Goal: Transaction & Acquisition: Download file/media

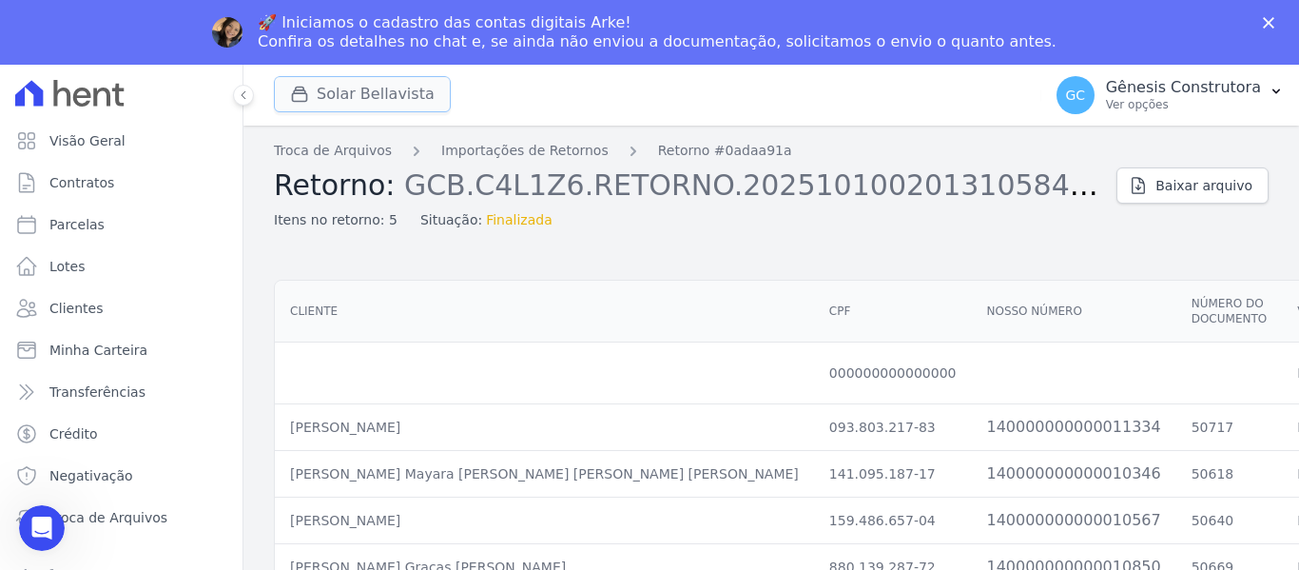
click at [396, 98] on button "Solar Bellavista" at bounding box center [362, 94] width 177 height 36
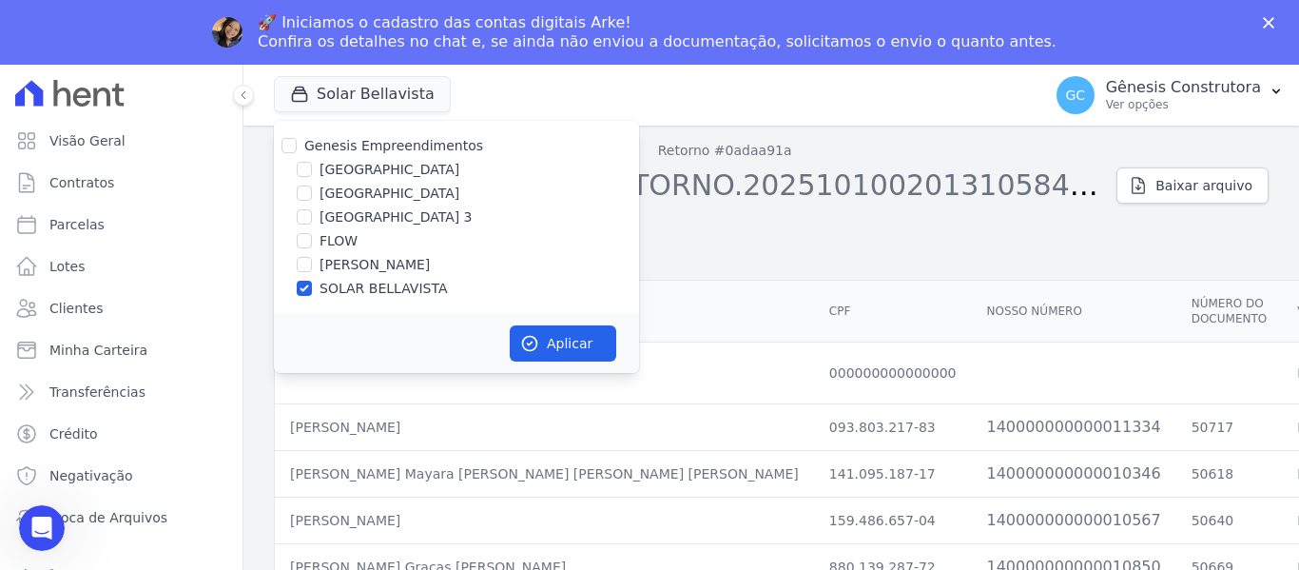
click at [385, 171] on label "[GEOGRAPHIC_DATA]" at bounding box center [390, 170] width 140 height 20
click at [312, 171] on input "[GEOGRAPHIC_DATA]" at bounding box center [304, 169] width 15 height 15
checkbox input "true"
click at [342, 288] on label "SOLAR BELLAVISTA" at bounding box center [383, 289] width 127 height 20
click at [312, 288] on input "SOLAR BELLAVISTA" at bounding box center [304, 288] width 15 height 15
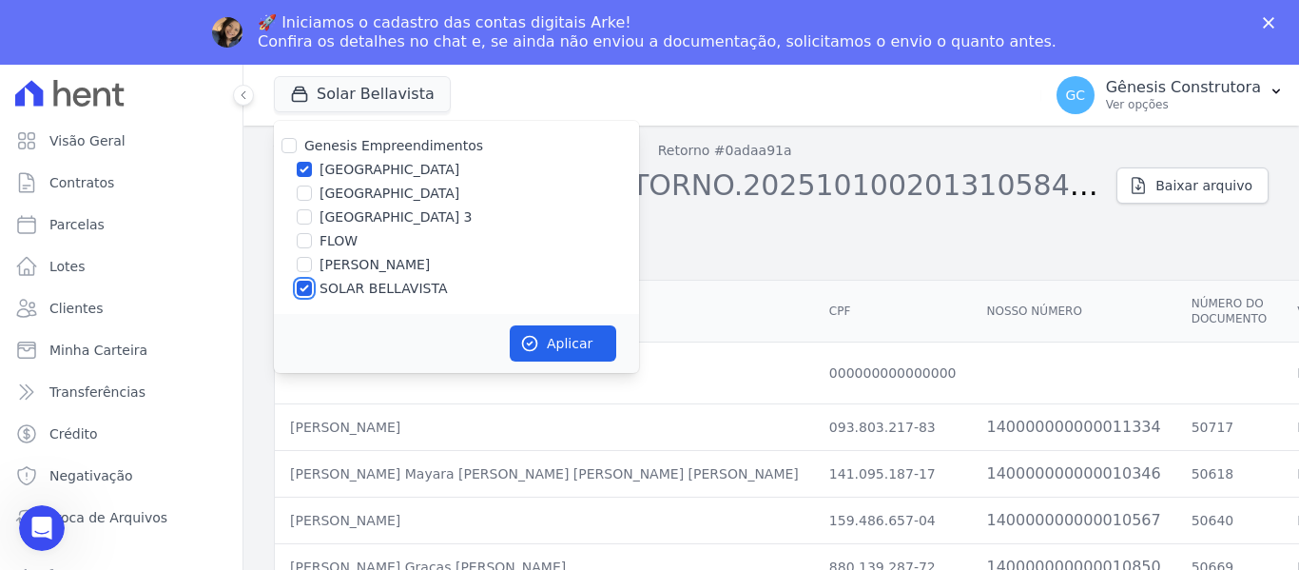
checkbox input "false"
click at [545, 333] on button "Aplicar" at bounding box center [563, 343] width 107 height 36
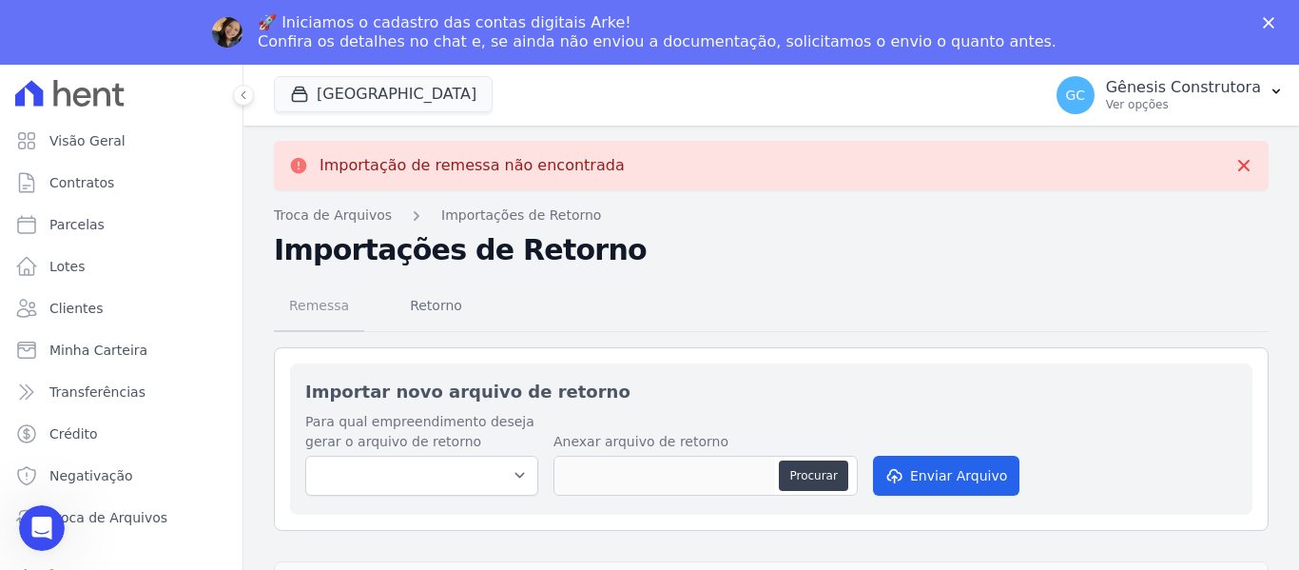
click at [336, 298] on span "Remessa" at bounding box center [319, 305] width 83 height 38
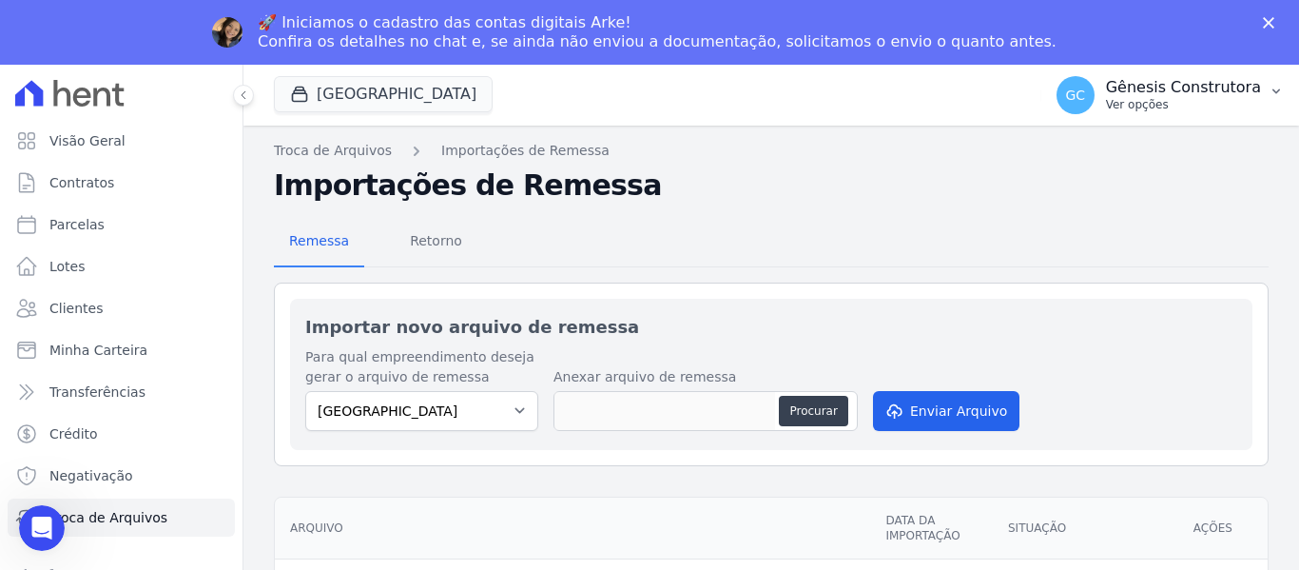
click at [1172, 121] on button "GC Gênesis Construtora Ver opções" at bounding box center [1170, 94] width 258 height 53
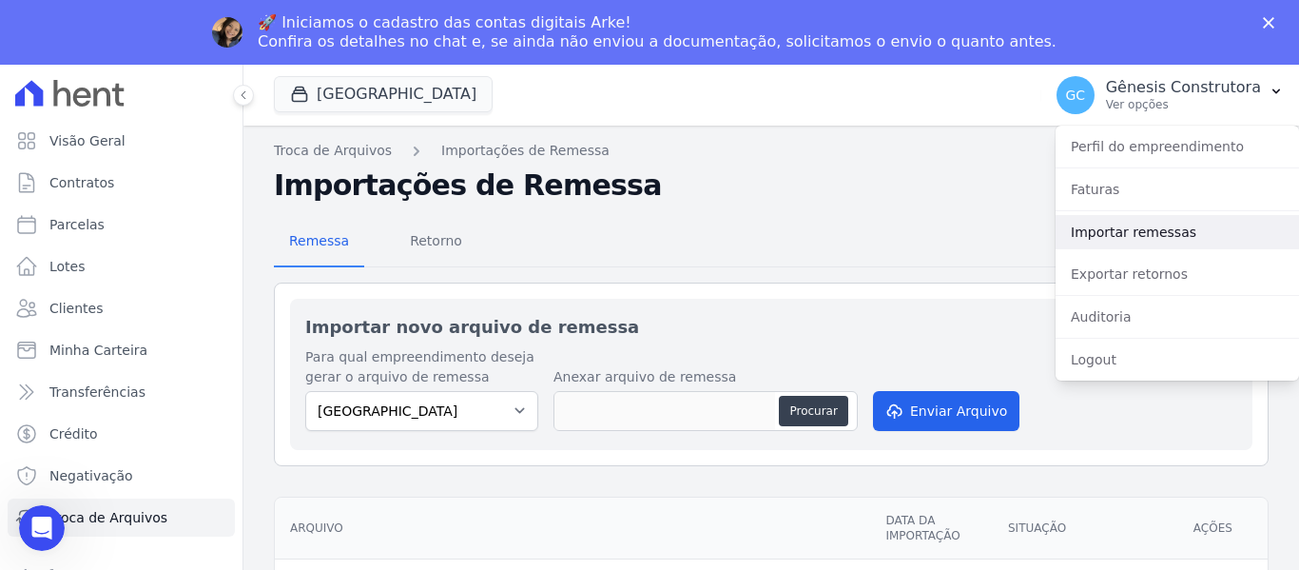
click at [1160, 234] on link "Importar remessas" at bounding box center [1177, 232] width 243 height 34
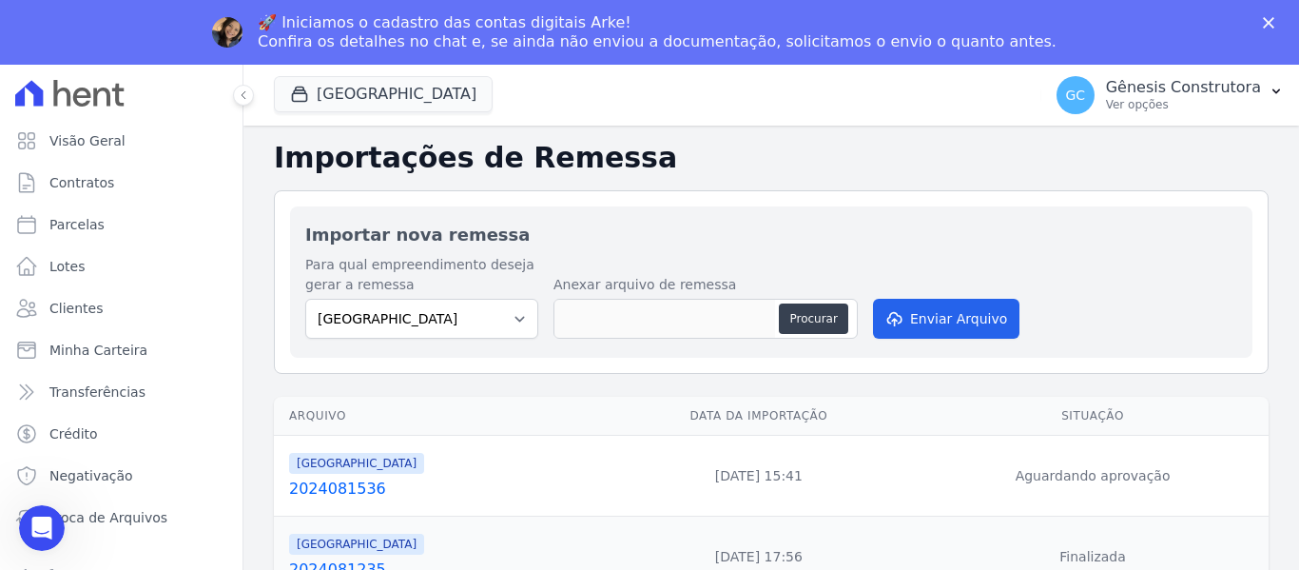
click at [1158, 42] on div "🚀 Iniciamos o cadastro das contas digitais Arke! Confira os detalhes no chat e,…" at bounding box center [649, 32] width 1299 height 49
click at [1157, 84] on p "Gênesis Construtora" at bounding box center [1183, 87] width 155 height 19
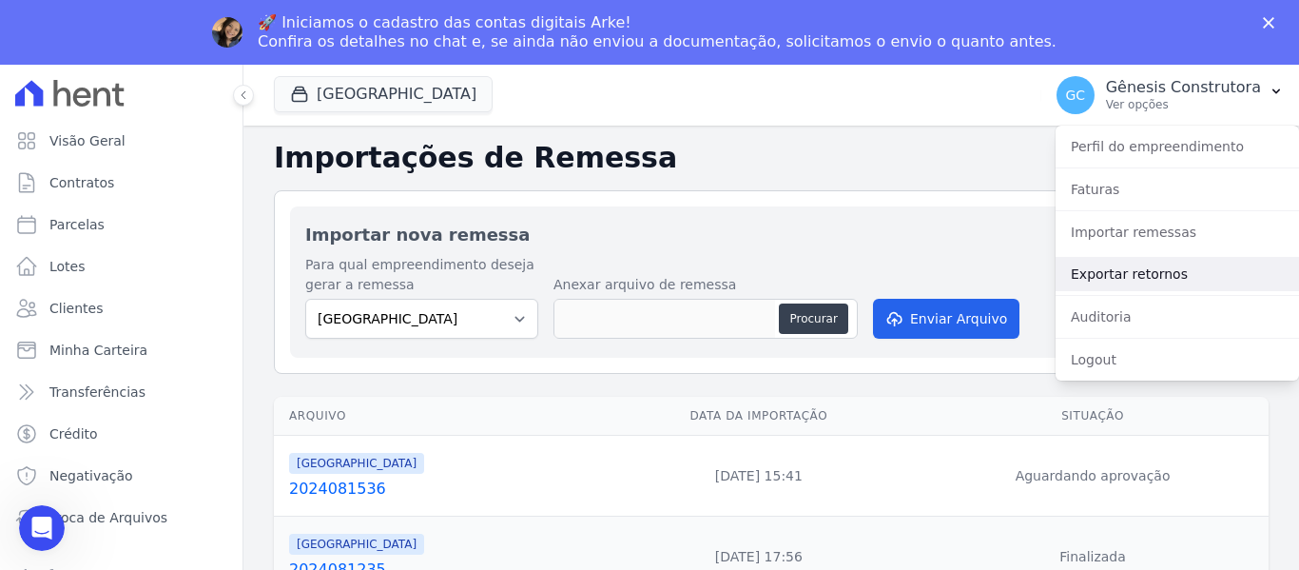
click at [1162, 276] on link "Exportar retornos" at bounding box center [1177, 274] width 243 height 34
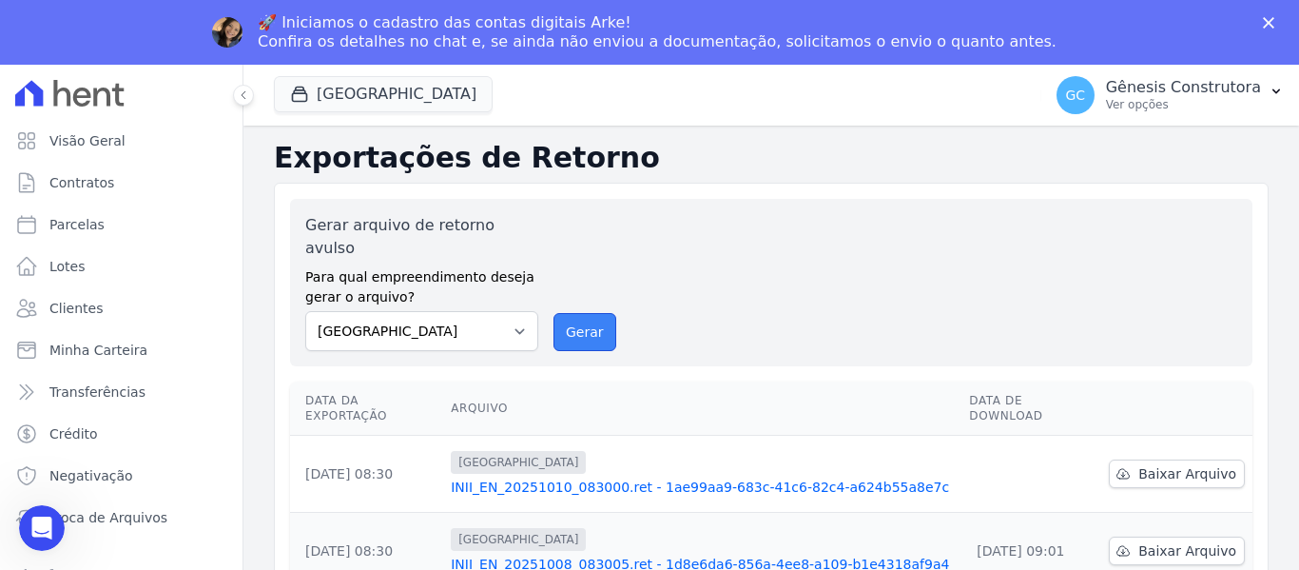
click at [581, 313] on button "Gerar" at bounding box center [584, 332] width 63 height 38
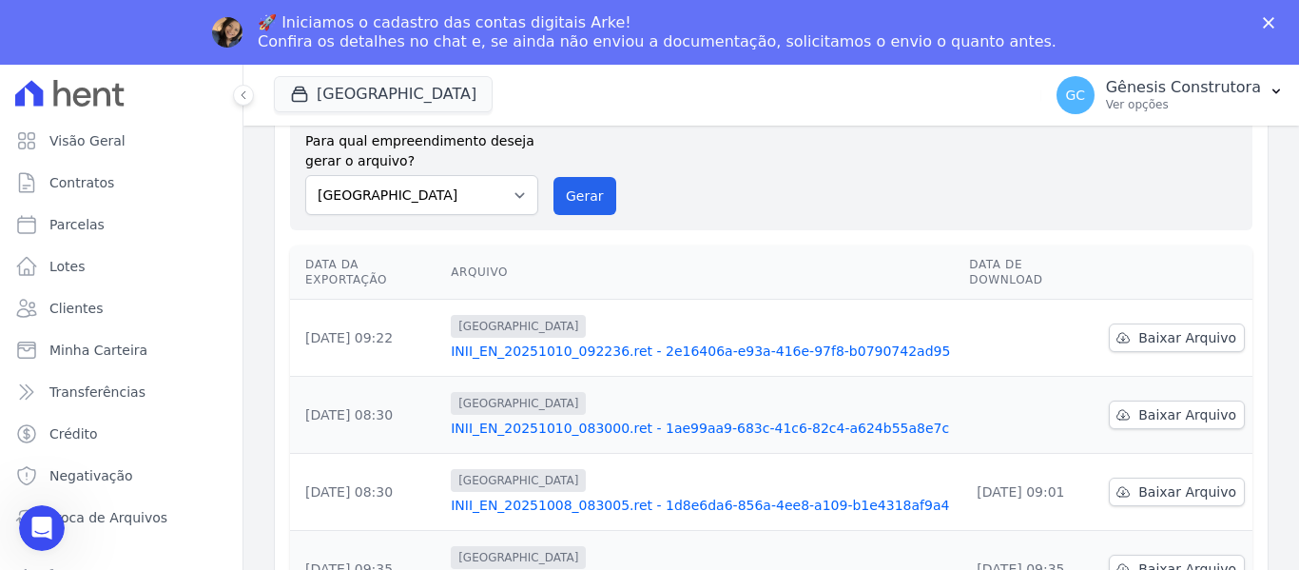
scroll to position [190, 0]
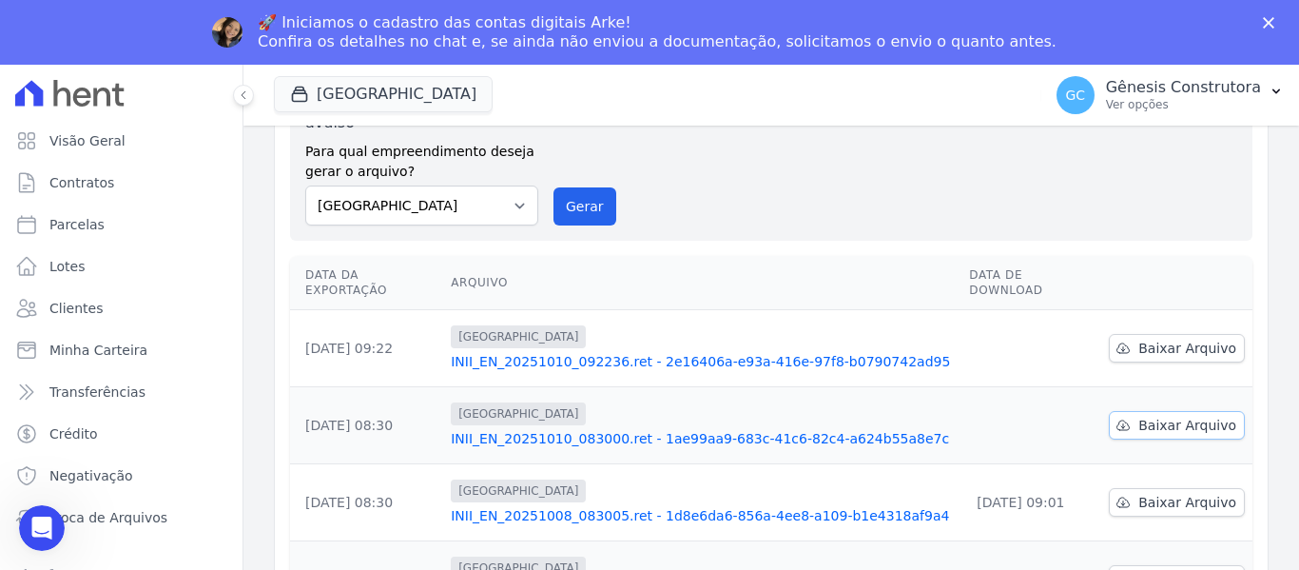
click at [1131, 411] on link "Baixar Arquivo" at bounding box center [1177, 425] width 136 height 29
click at [1153, 339] on span "Baixar Arquivo" at bounding box center [1187, 348] width 98 height 19
click at [581, 187] on button "Gerar" at bounding box center [584, 206] width 63 height 38
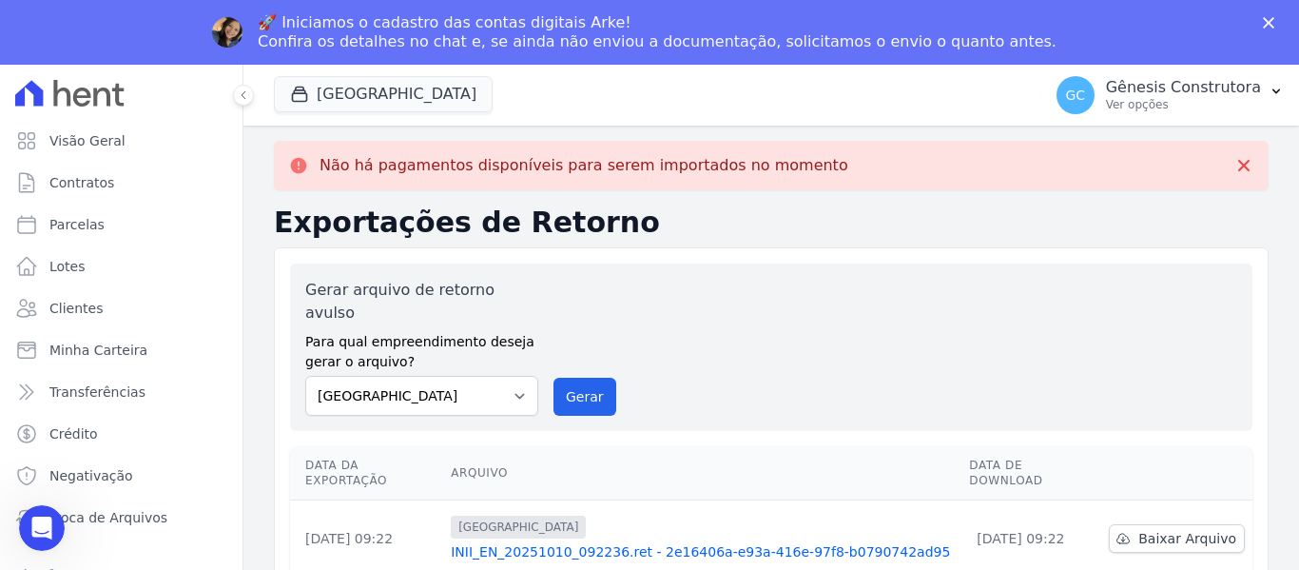
scroll to position [0, 0]
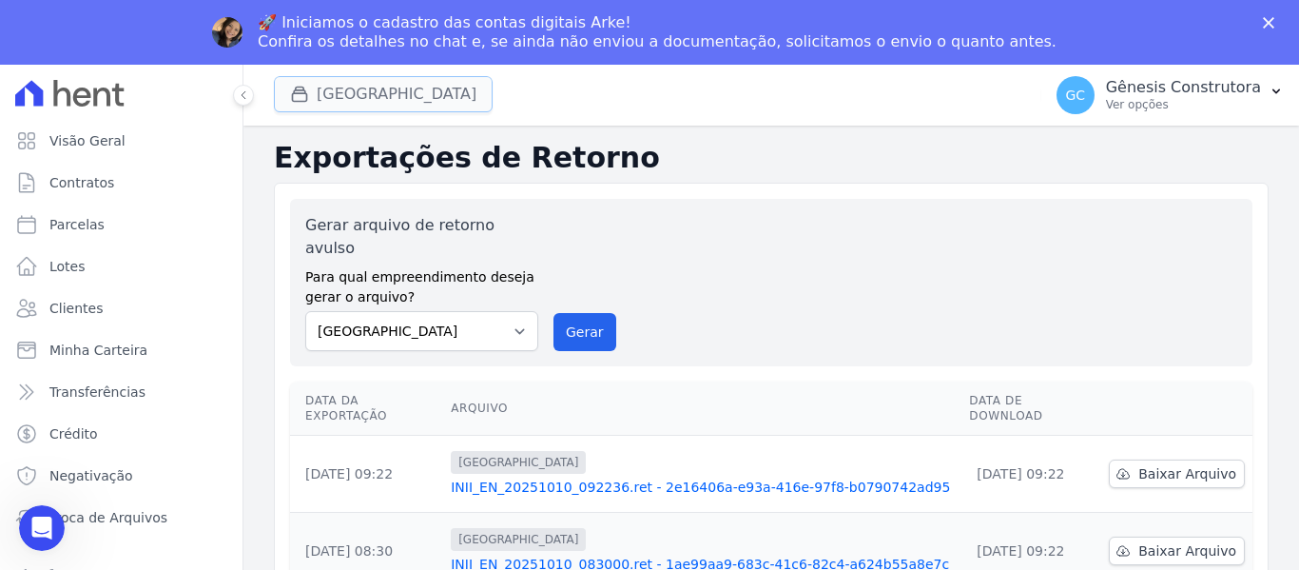
click at [390, 94] on button "[GEOGRAPHIC_DATA]" at bounding box center [383, 94] width 219 height 36
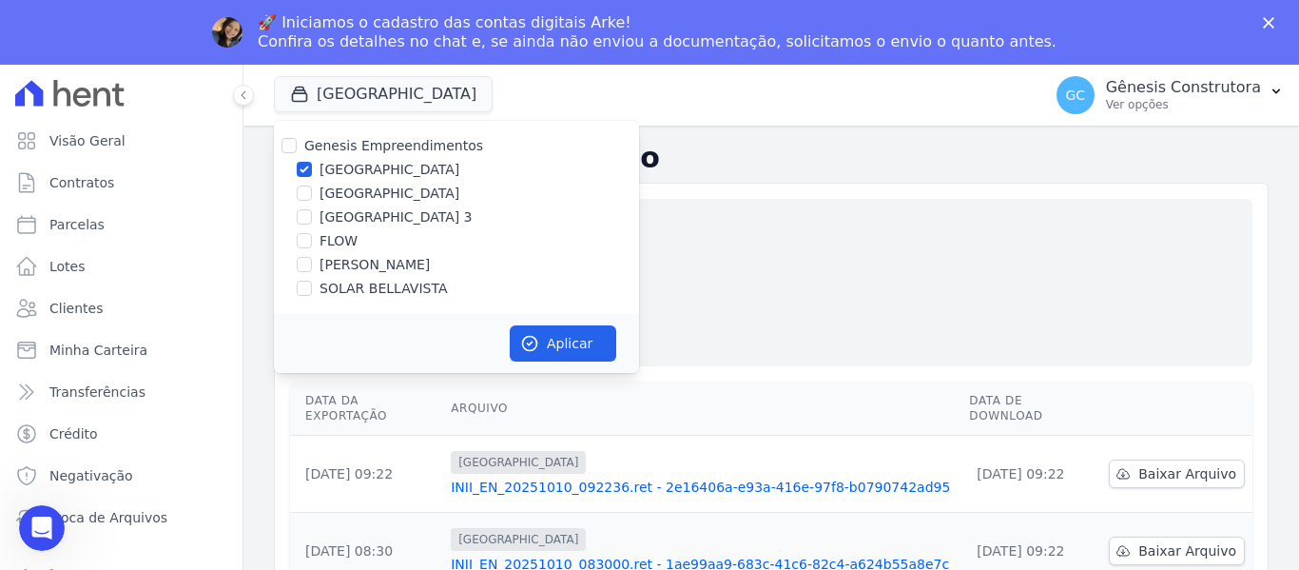
click at [385, 201] on label "[GEOGRAPHIC_DATA]" at bounding box center [390, 194] width 140 height 20
click at [312, 201] on input "[GEOGRAPHIC_DATA]" at bounding box center [304, 192] width 15 height 15
checkbox input "true"
click at [382, 213] on label "[GEOGRAPHIC_DATA] 3" at bounding box center [396, 217] width 153 height 20
click at [312, 213] on input "[GEOGRAPHIC_DATA] 3" at bounding box center [304, 216] width 15 height 15
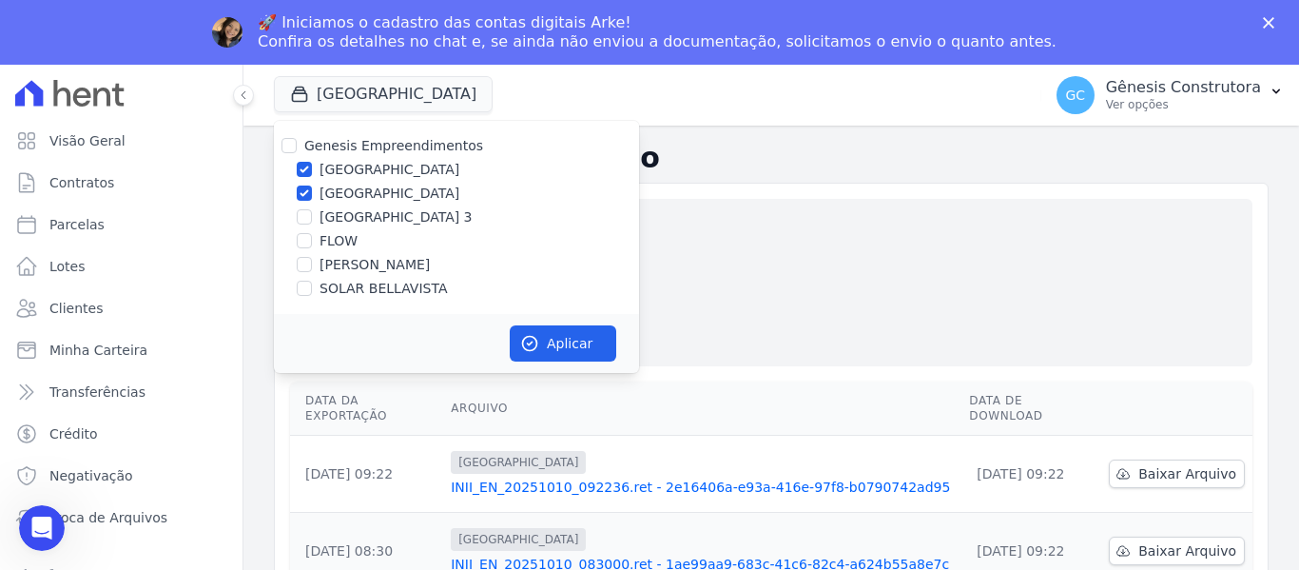
checkbox input "true"
click at [381, 167] on label "[GEOGRAPHIC_DATA]" at bounding box center [390, 170] width 140 height 20
click at [312, 167] on input "[GEOGRAPHIC_DATA]" at bounding box center [304, 169] width 15 height 15
checkbox input "false"
click at [378, 193] on label "[GEOGRAPHIC_DATA]" at bounding box center [390, 194] width 140 height 20
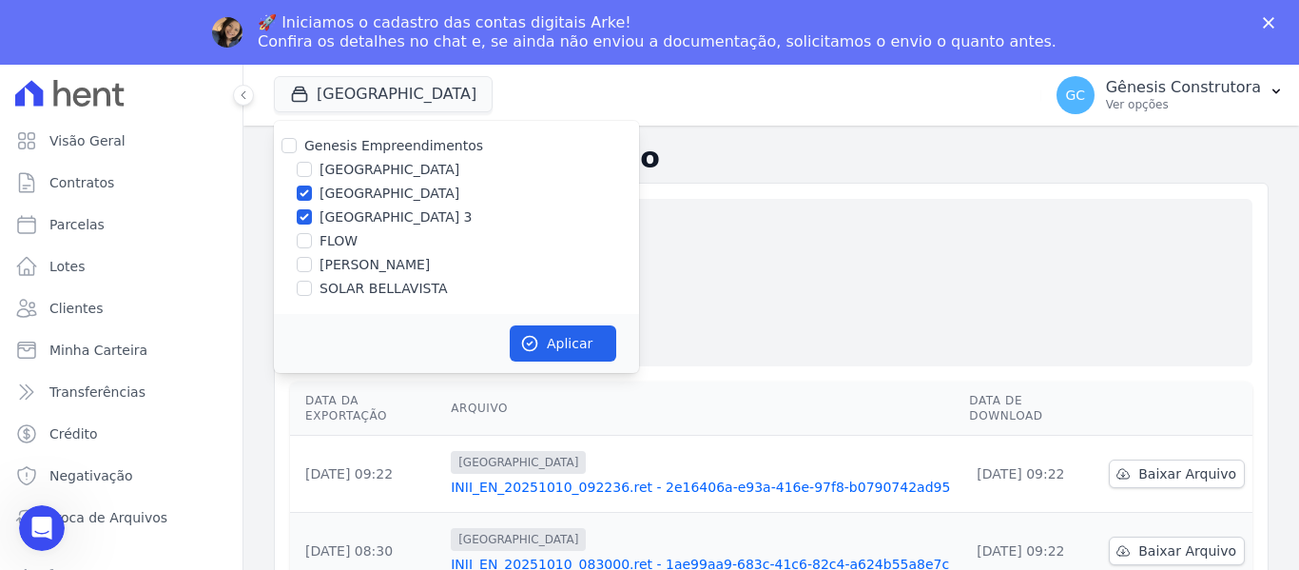
click at [312, 193] on input "[GEOGRAPHIC_DATA]" at bounding box center [304, 192] width 15 height 15
checkbox input "false"
click at [514, 332] on button "Aplicar" at bounding box center [563, 343] width 107 height 36
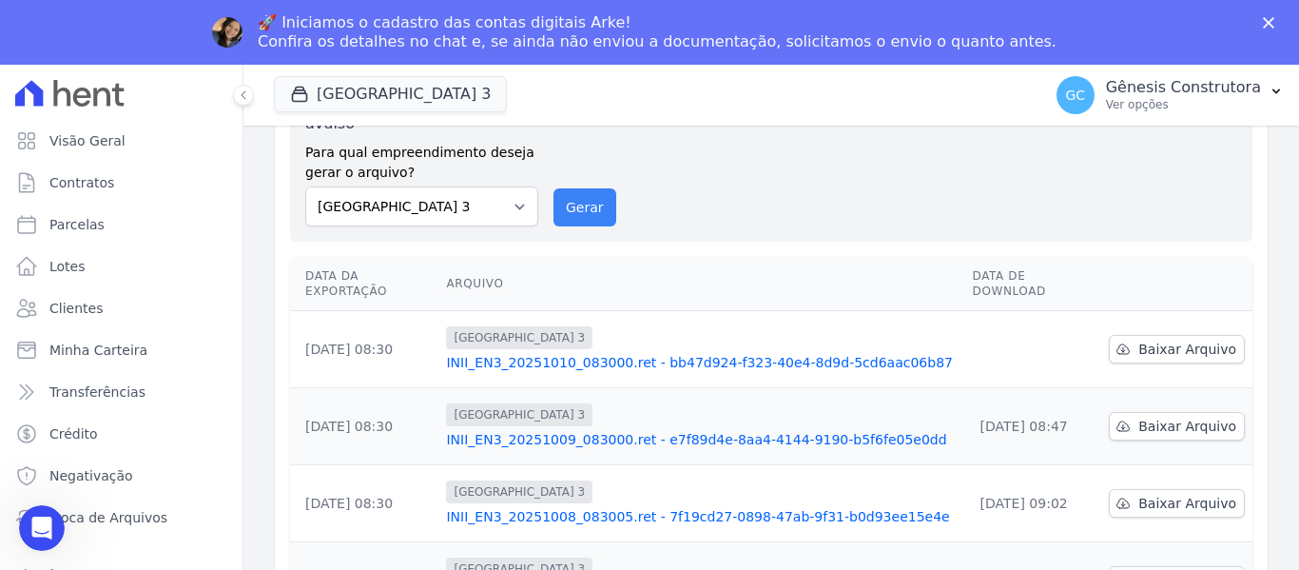
scroll to position [95, 0]
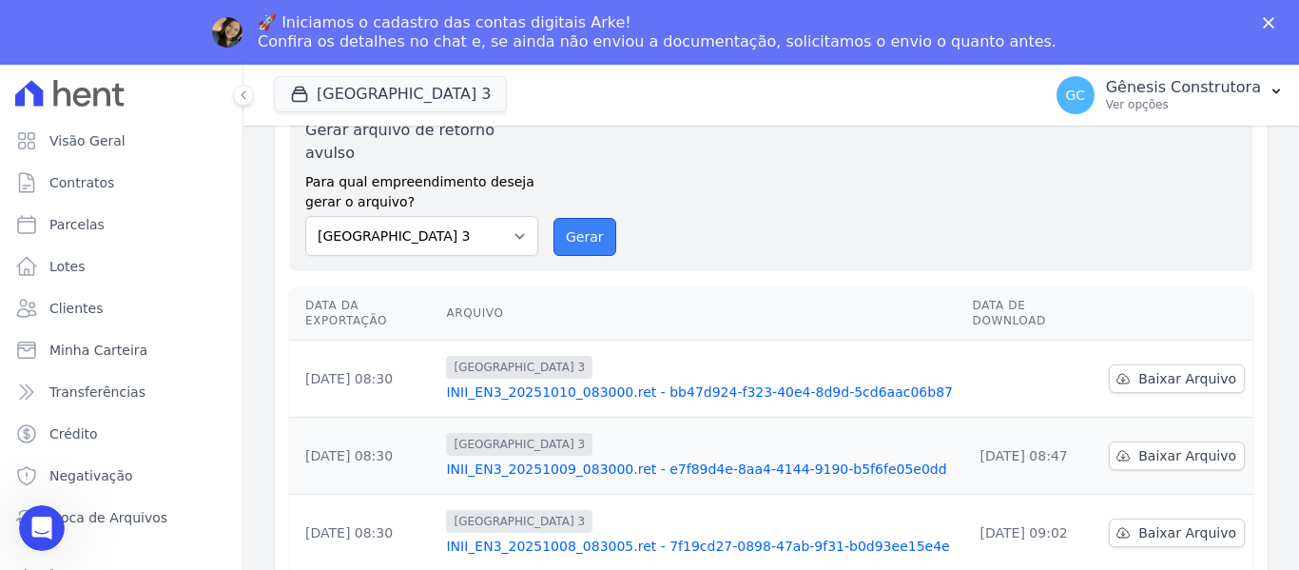
click at [591, 218] on button "Gerar" at bounding box center [584, 237] width 63 height 38
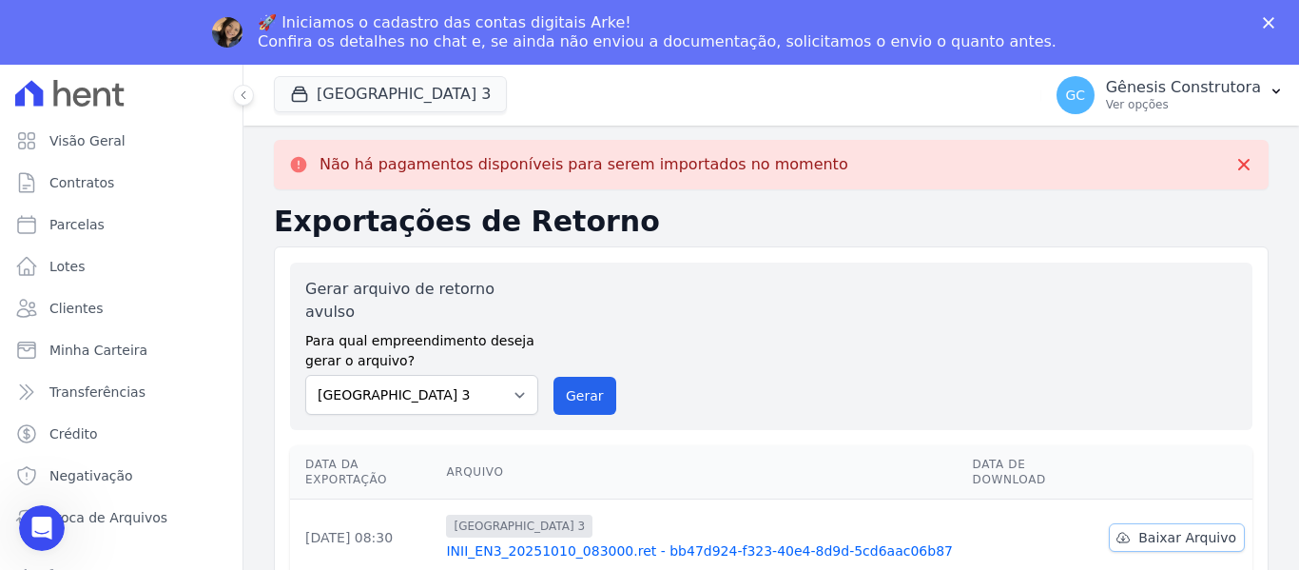
scroll to position [0, 0]
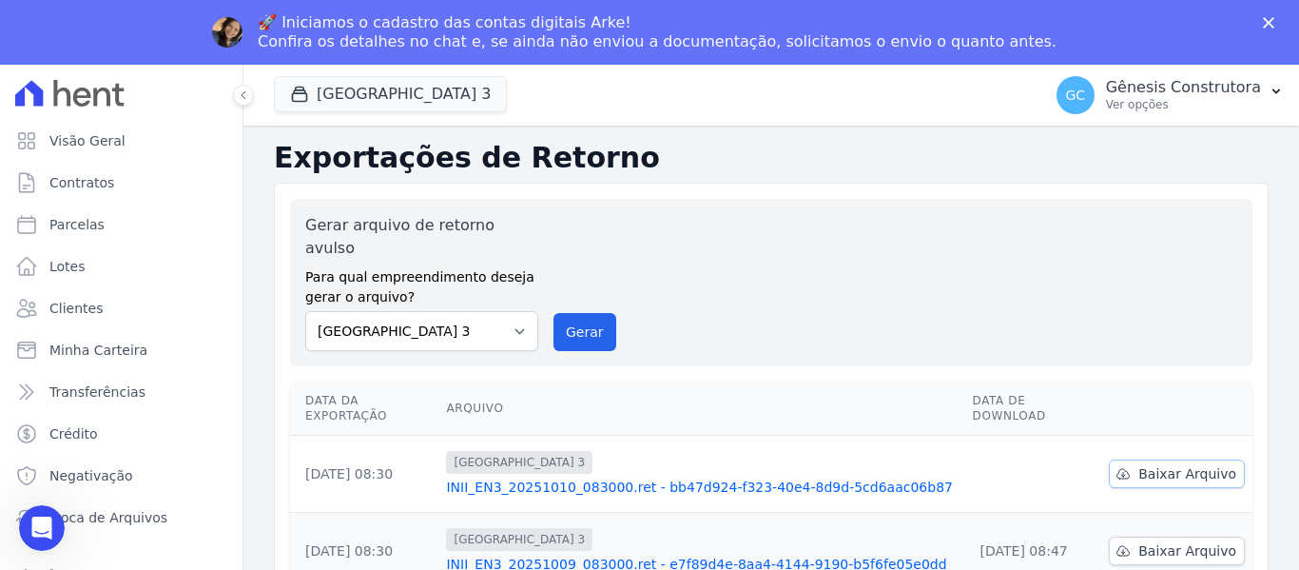
click at [1157, 464] on span "Baixar Arquivo" at bounding box center [1187, 473] width 98 height 19
click at [589, 313] on button "Gerar" at bounding box center [584, 332] width 63 height 38
